Goal: Communication & Community: Answer question/provide support

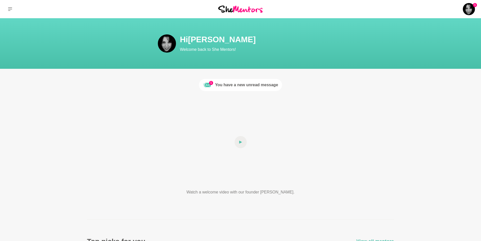
click at [250, 83] on div "You have a new unread message" at bounding box center [246, 85] width 63 height 6
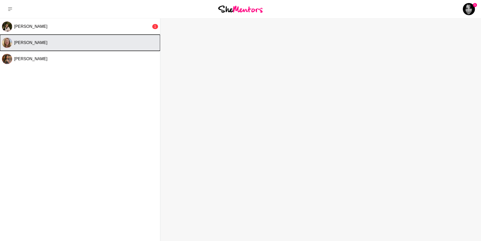
click at [50, 43] on div "[PERSON_NAME]" at bounding box center [86, 42] width 144 height 5
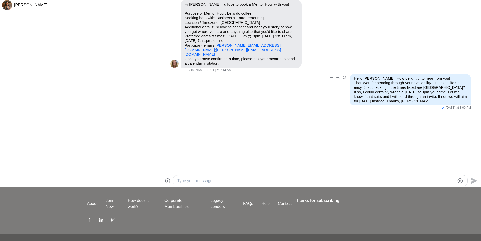
scroll to position [42, 0]
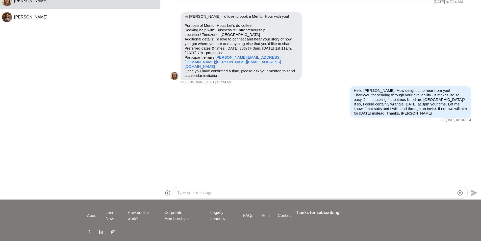
click at [232, 193] on textarea "Type your message" at bounding box center [316, 193] width 278 height 6
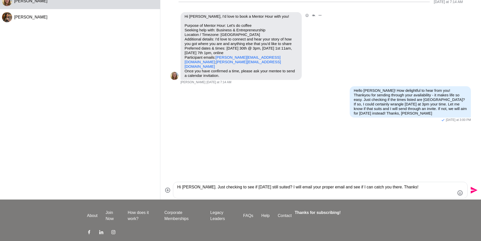
type textarea "Hi [PERSON_NAME]. Just checking to see if [DATE] still suited? I will email you…"
click at [225, 62] on link "[PERSON_NAME][EMAIL_ADDRESS][DOMAIN_NAME]" at bounding box center [233, 64] width 96 height 9
click at [474, 187] on icon "Send" at bounding box center [474, 190] width 8 height 8
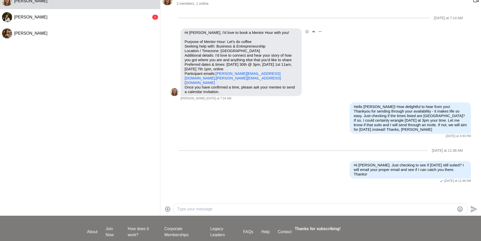
scroll to position [0, 0]
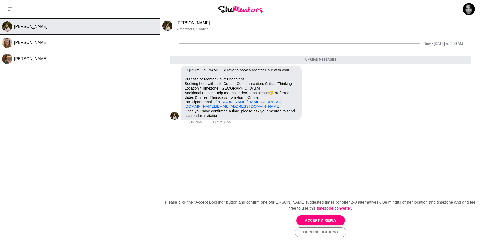
click at [26, 27] on span "[PERSON_NAME]" at bounding box center [30, 26] width 33 height 4
click at [8, 26] on img "Select Channel: Katriona Li" at bounding box center [7, 26] width 10 height 10
drag, startPoint x: 45, startPoint y: 27, endPoint x: 28, endPoint y: 27, distance: 17.7
click at [28, 27] on div "[PERSON_NAME]" at bounding box center [86, 26] width 144 height 5
drag, startPoint x: 27, startPoint y: 27, endPoint x: 4, endPoint y: 26, distance: 23.0
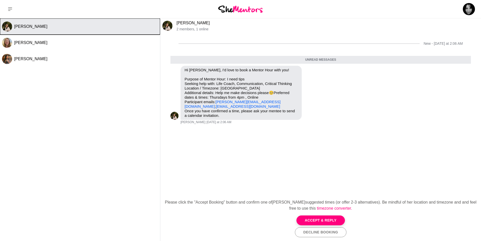
click at [4, 26] on img "Select Channel: Katriona Li" at bounding box center [7, 26] width 10 height 10
drag, startPoint x: 4, startPoint y: 26, endPoint x: 10, endPoint y: 24, distance: 6.2
click at [4, 26] on img "Select Channel: Katriona Li" at bounding box center [7, 26] width 10 height 10
click at [20, 27] on span "[PERSON_NAME]" at bounding box center [30, 26] width 33 height 4
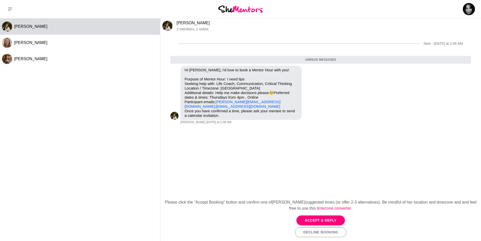
click at [183, 22] on link "[PERSON_NAME]" at bounding box center [193, 23] width 33 height 4
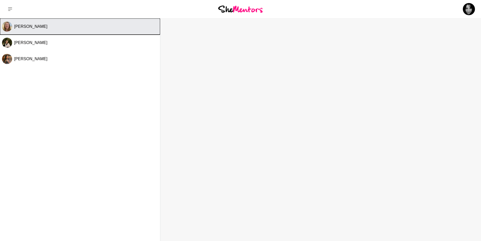
click at [21, 27] on span "[PERSON_NAME]" at bounding box center [30, 26] width 33 height 4
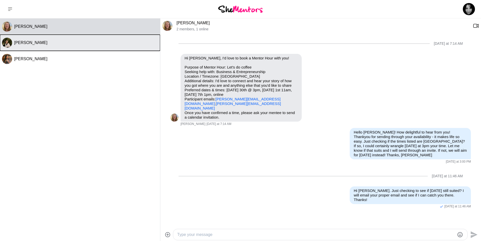
click at [9, 43] on img "Select Channel: Katriona Li" at bounding box center [7, 43] width 10 height 10
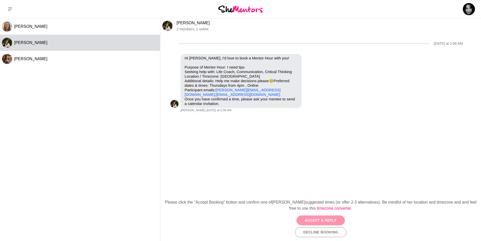
click at [325, 219] on button "Accept & Reply" at bounding box center [321, 220] width 48 height 10
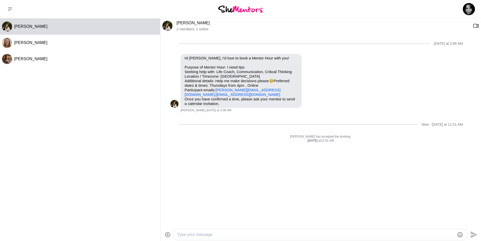
click at [243, 234] on textarea "Type your message" at bounding box center [316, 234] width 278 height 6
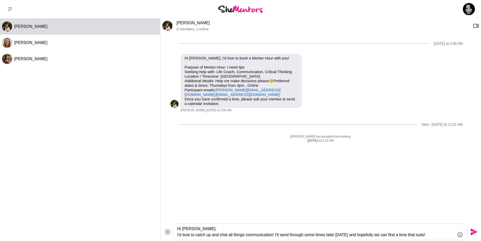
type textarea "Hi Katriona, I'd love to catch up and chat all things communication! I'll send …"
click at [474, 229] on icon "Send" at bounding box center [474, 232] width 8 height 8
